Goal: Check status: Check status

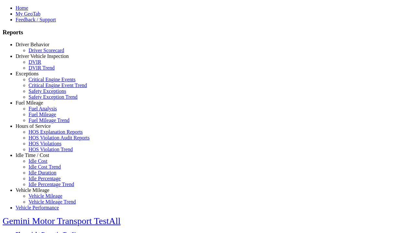
click at [37, 47] on link "Driver Behavior" at bounding box center [33, 45] width 34 height 6
click at [42, 53] on link "Driver Scorecard" at bounding box center [47, 51] width 36 height 6
select select "**"
